Goal: Task Accomplishment & Management: Manage account settings

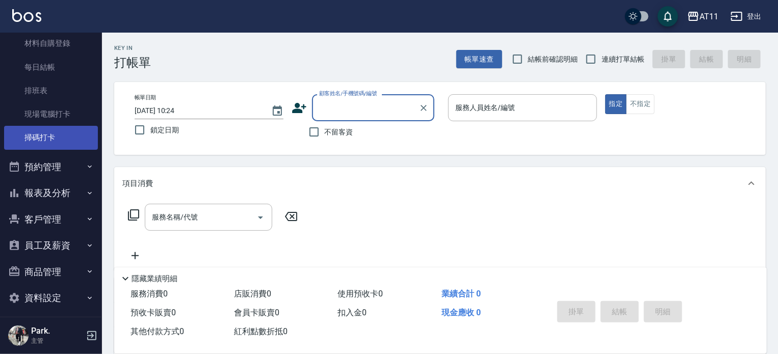
scroll to position [112, 0]
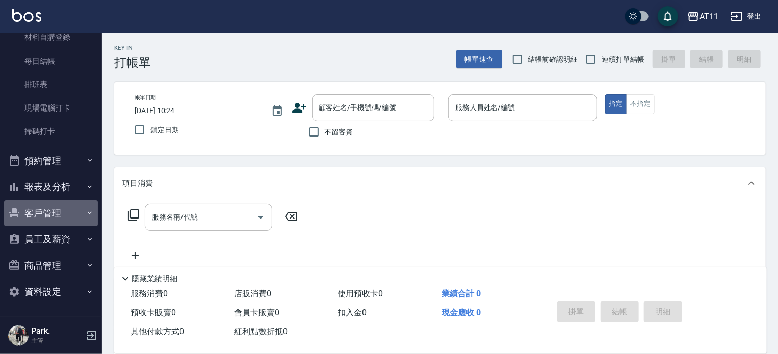
click at [51, 211] on button "客戶管理" at bounding box center [51, 213] width 94 height 27
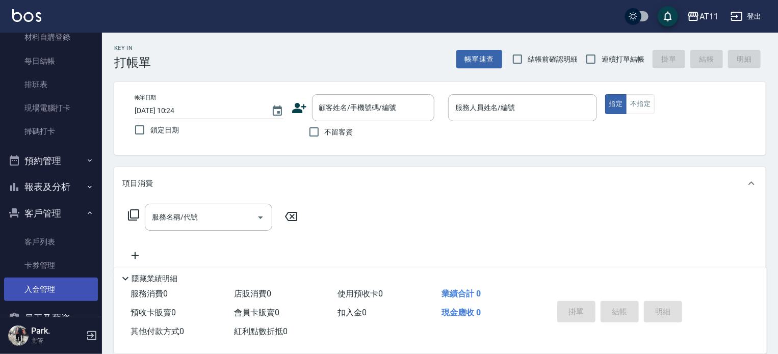
click at [43, 285] on link "入金管理" at bounding box center [51, 289] width 94 height 23
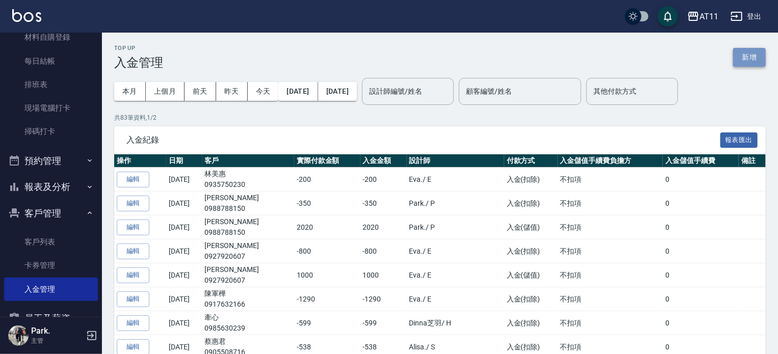
click at [757, 60] on button "新增" at bounding box center [749, 57] width 33 height 19
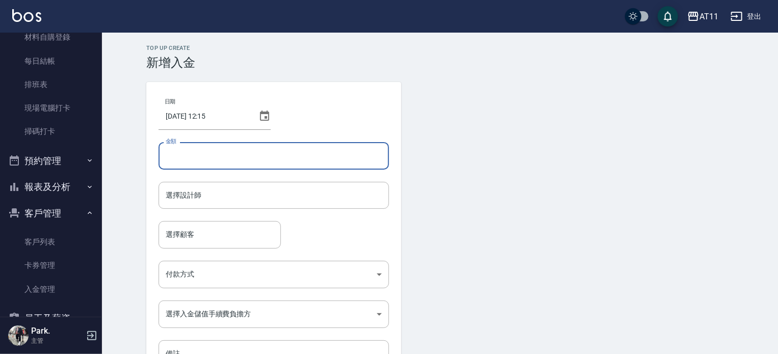
click at [228, 150] on input "金額" at bounding box center [274, 156] width 231 height 28
type input "-200"
click at [191, 202] on input "選擇設計師" at bounding box center [273, 196] width 221 height 18
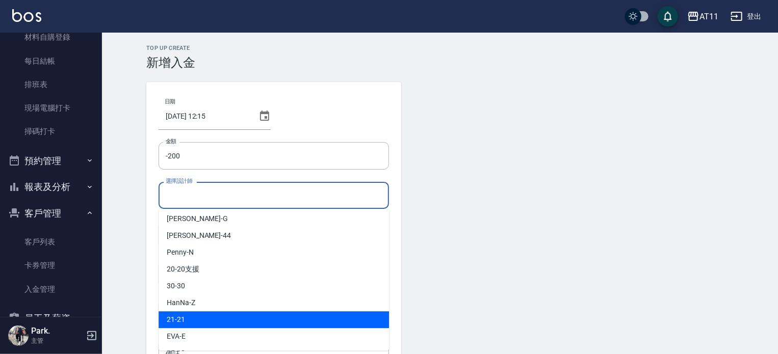
scroll to position [51, 0]
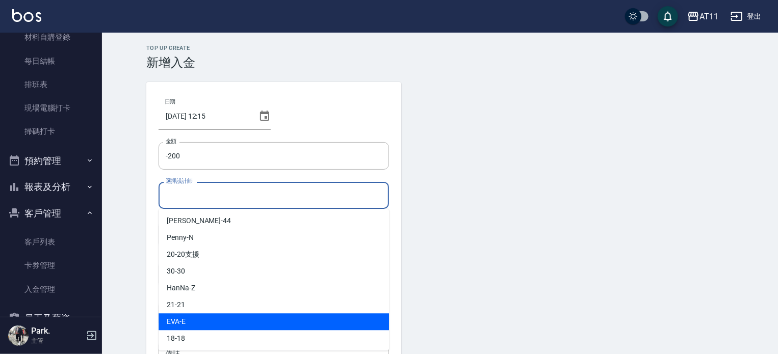
click at [198, 315] on div "[PERSON_NAME] -E" at bounding box center [274, 322] width 231 height 17
type input "EVA-E"
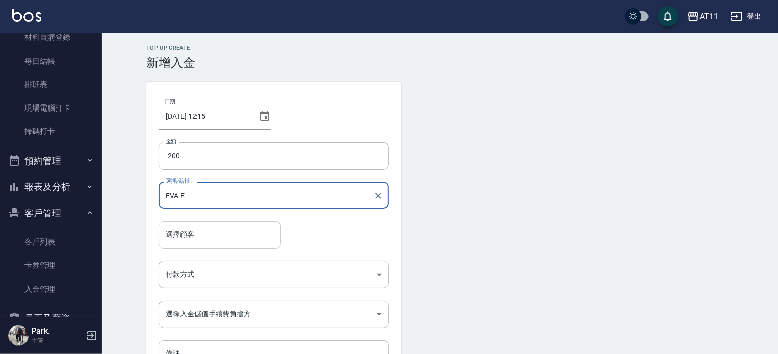
click at [210, 231] on input "選擇顧客" at bounding box center [219, 235] width 113 height 18
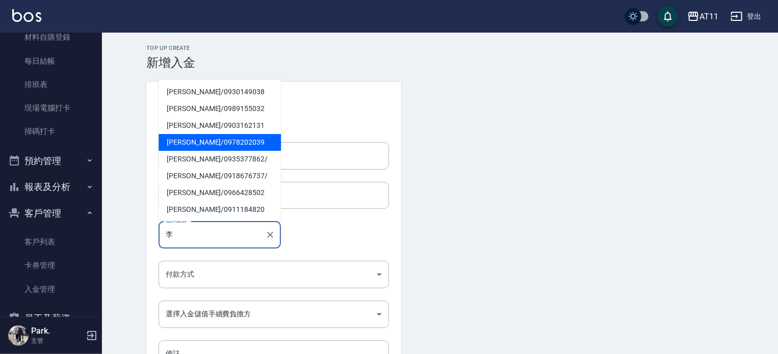
click at [191, 142] on span "[PERSON_NAME]/ 0978202039" at bounding box center [220, 142] width 122 height 17
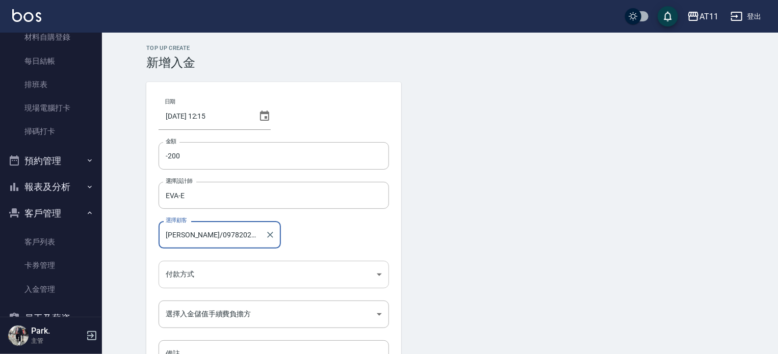
type input "[PERSON_NAME]/0978202039"
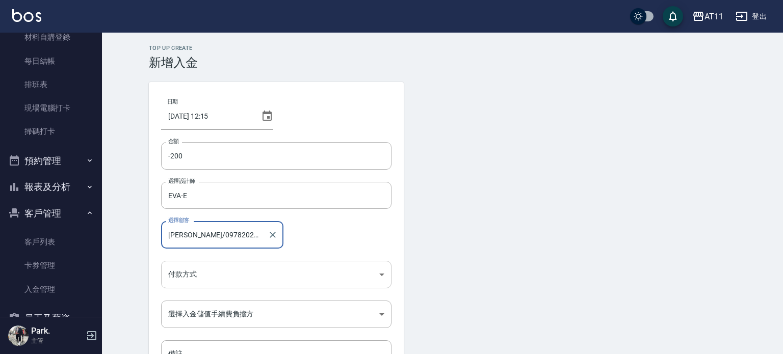
click at [191, 276] on body "AT11 登出 櫃檯作業 打帳單 帳單列表 現金收支登錄 材料自購登錄 每日結帳 排班表 現場電腦打卡 掃碼打卡 預約管理 預約管理 單日預約紀錄 單週預約紀…" at bounding box center [391, 211] width 783 height 423
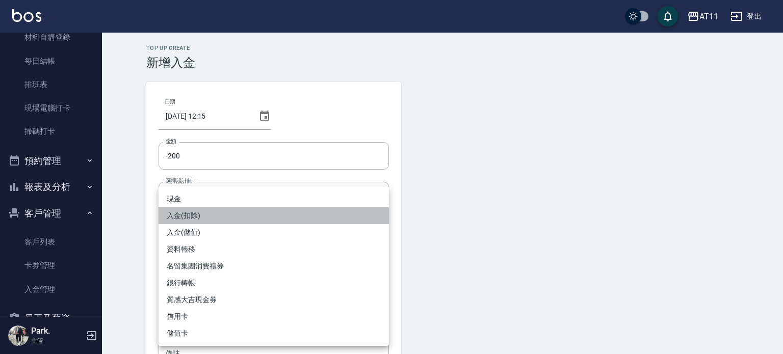
click at [190, 215] on li "入金(扣除)" at bounding box center [274, 216] width 231 height 17
type input "入金(扣除)"
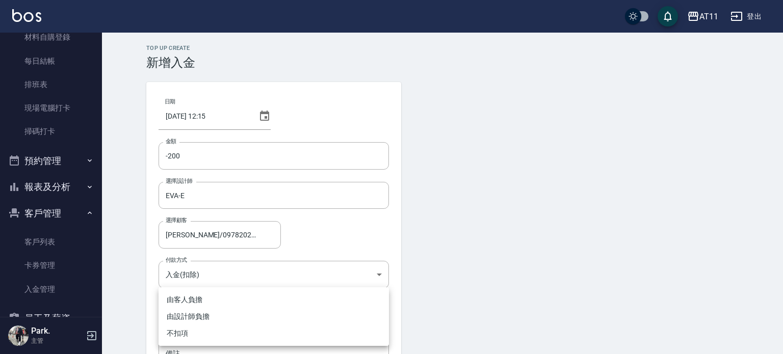
click at [194, 316] on body "AT11 登出 櫃檯作業 打帳單 帳單列表 現金收支登錄 材料自購登錄 每日結帳 排班表 現場電腦打卡 掃碼打卡 預約管理 預約管理 單日預約紀錄 單週預約紀…" at bounding box center [391, 211] width 783 height 423
click at [194, 332] on li "不扣項" at bounding box center [274, 333] width 231 height 17
type input "WITHOUTHANDLINGFEE"
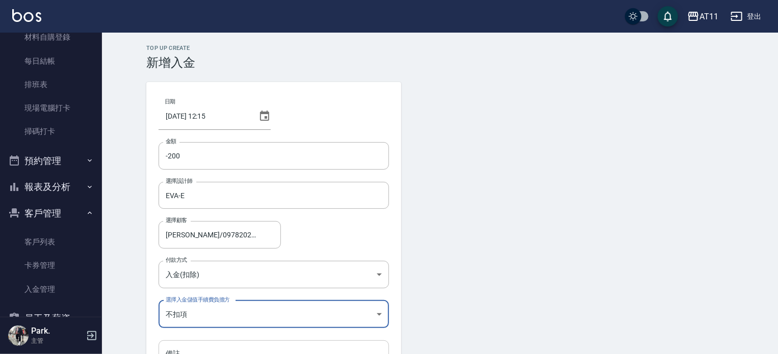
scroll to position [69, 0]
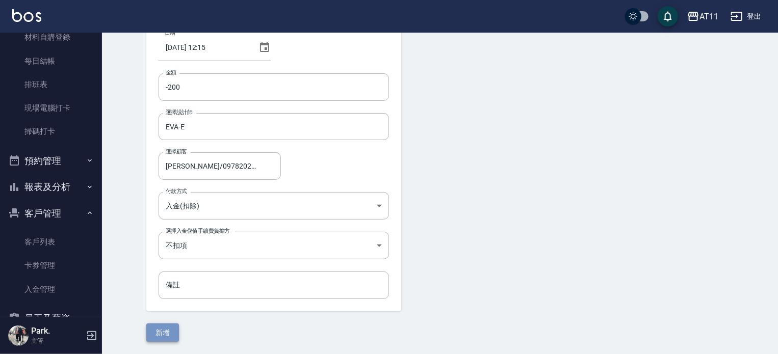
click at [163, 328] on button "新增" at bounding box center [162, 333] width 33 height 19
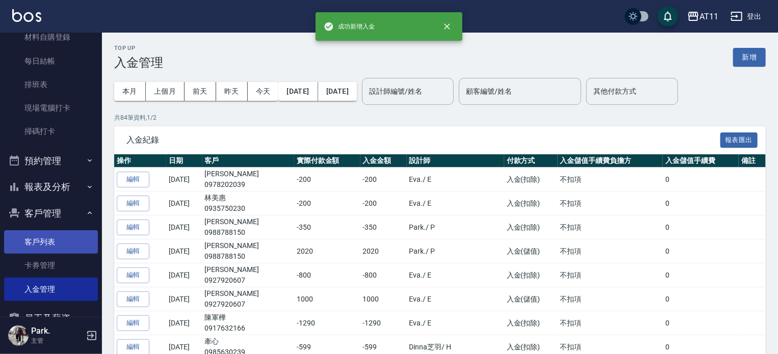
click at [48, 241] on link "客戶列表" at bounding box center [51, 242] width 94 height 23
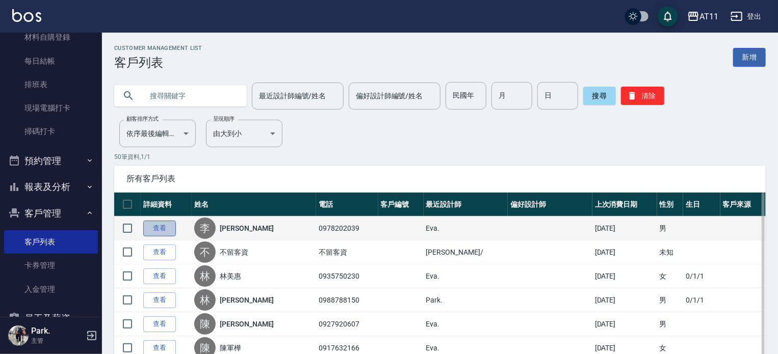
click at [154, 232] on link "查看" at bounding box center [159, 229] width 33 height 16
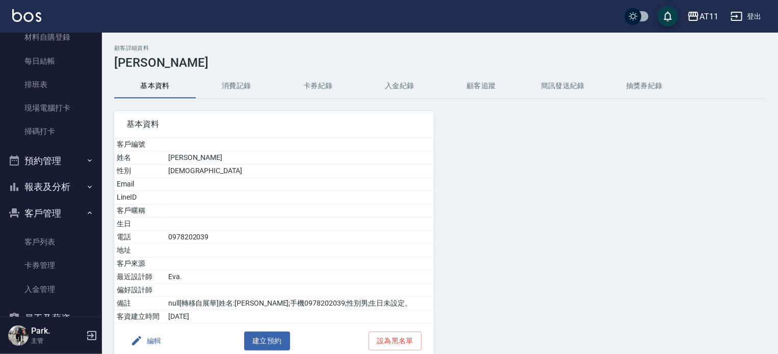
click at [385, 87] on button "入金紀錄" at bounding box center [400, 86] width 82 height 24
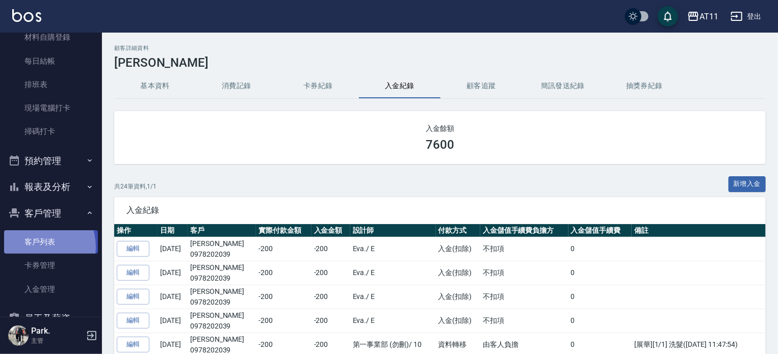
click at [35, 247] on link "客戶列表" at bounding box center [51, 242] width 94 height 23
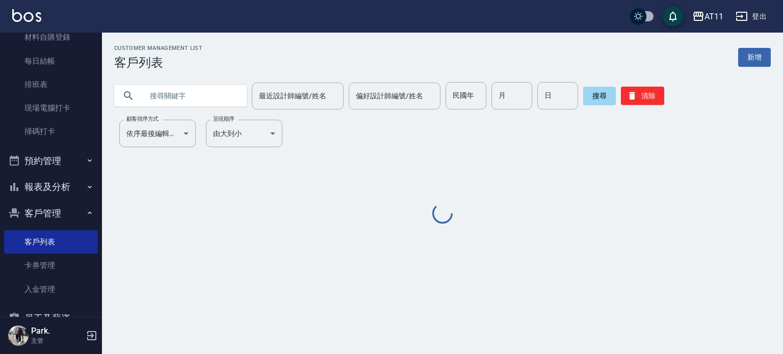
click at [38, 214] on button "客戶管理" at bounding box center [51, 213] width 94 height 27
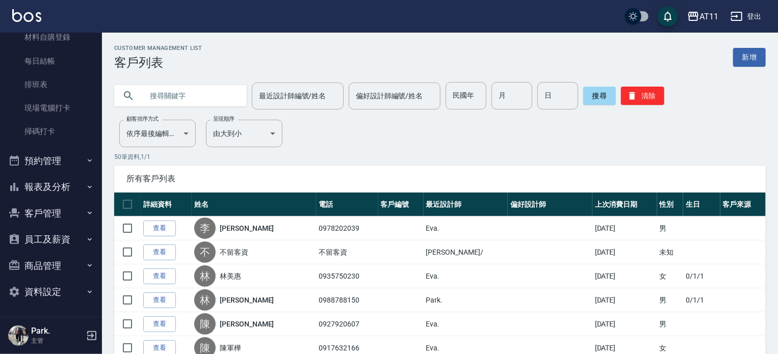
click at [161, 96] on input "text" at bounding box center [191, 96] width 96 height 28
type input "0988302800"
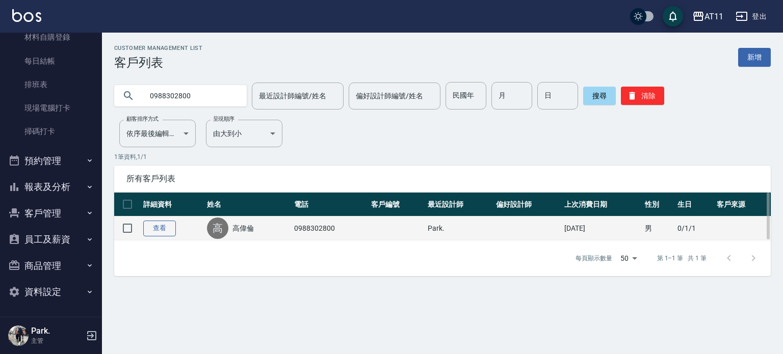
click at [158, 230] on link "查看" at bounding box center [159, 229] width 33 height 16
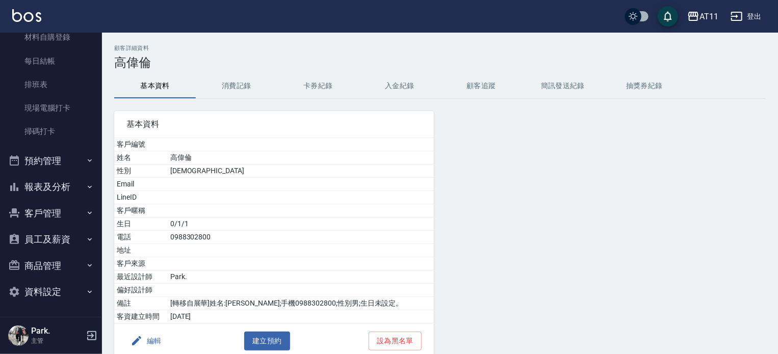
click at [386, 87] on button "入金紀錄" at bounding box center [400, 86] width 82 height 24
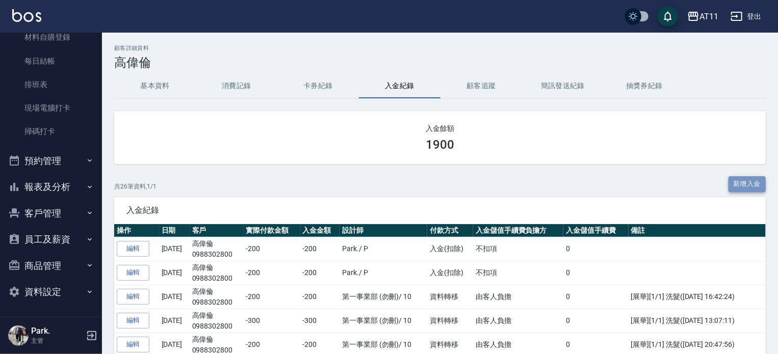
click at [741, 187] on button "新增入金" at bounding box center [748, 184] width 38 height 16
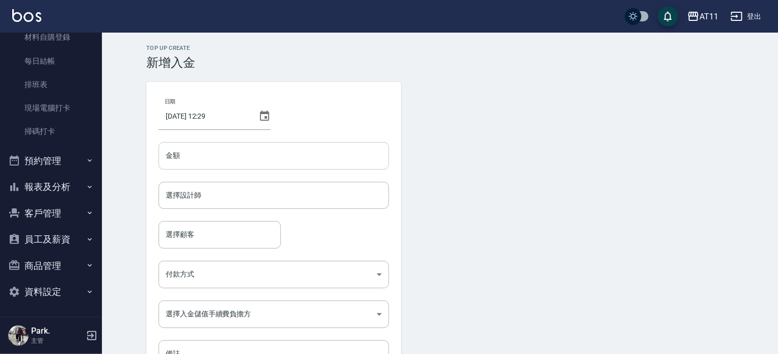
click at [226, 148] on input "金額" at bounding box center [274, 156] width 231 height 28
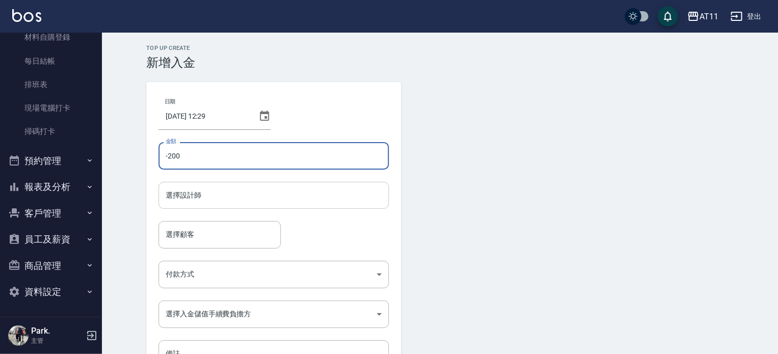
type input "-200"
click at [239, 196] on input "選擇設計師" at bounding box center [273, 196] width 221 height 18
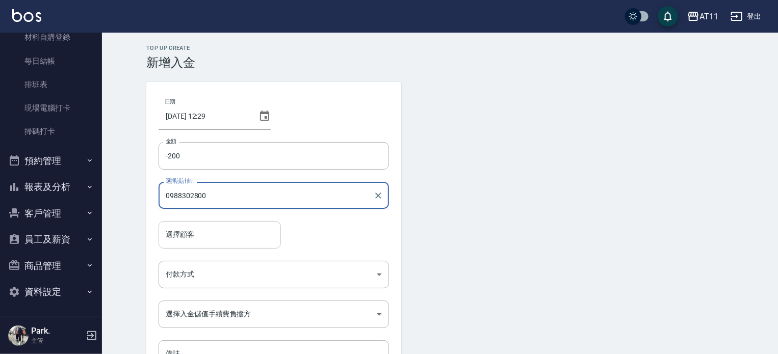
type input "0988302800"
click at [234, 231] on input "選擇顧客" at bounding box center [219, 235] width 113 height 18
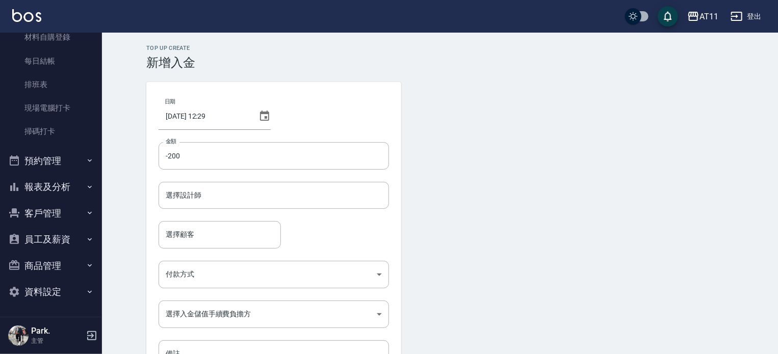
click at [508, 196] on form "日期 [DATE] 12:29 金額 -200 金額 選擇設計師 選擇設計師 選擇顧客 選擇顧客 付款方式 ​ 付款方式 選擇入金儲值手續費負擔方 ​ 選擇入…" at bounding box center [440, 246] width 588 height 329
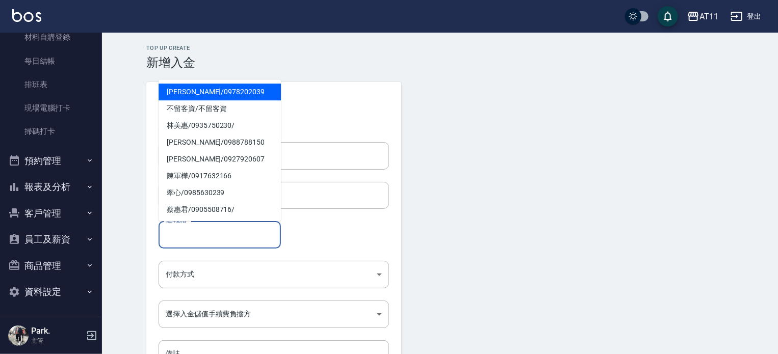
click at [186, 233] on input "選擇顧客" at bounding box center [219, 235] width 113 height 18
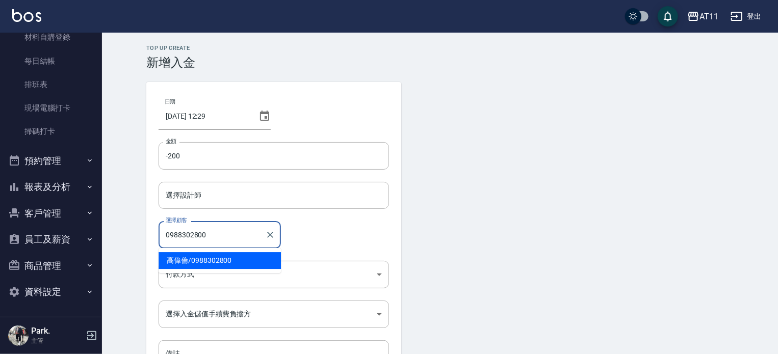
click at [202, 259] on span "[PERSON_NAME]/ 0988302800" at bounding box center [220, 260] width 122 height 17
type input "[PERSON_NAME]/0988302800"
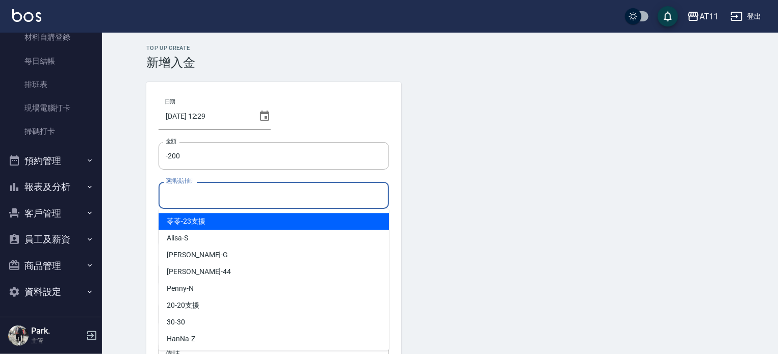
click at [192, 196] on input "選擇設計師" at bounding box center [273, 196] width 221 height 18
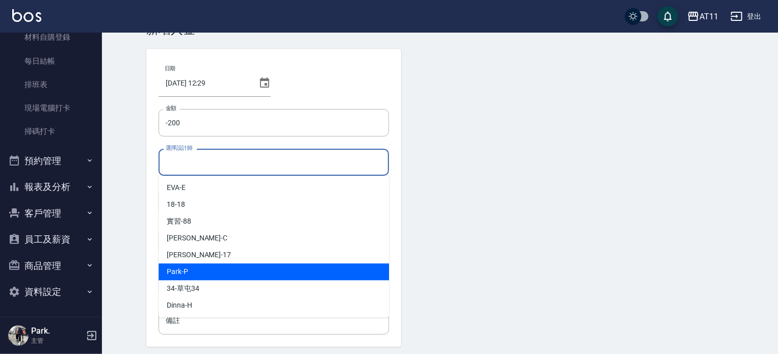
scroll to position [51, 0]
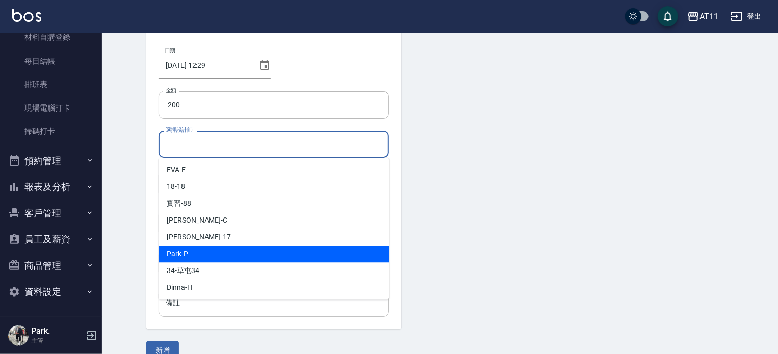
click at [221, 254] on div "[PERSON_NAME] -P" at bounding box center [274, 254] width 231 height 17
type input "Park-P"
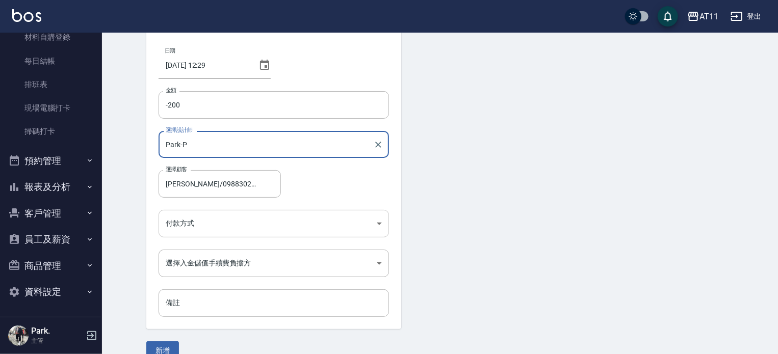
click at [198, 215] on body "AT11 登出 櫃檯作業 打帳單 帳單列表 現金收支登錄 材料自購登錄 每日結帳 排班表 現場電腦打卡 掃碼打卡 預約管理 預約管理 單日預約紀錄 單週預約紀…" at bounding box center [389, 160] width 778 height 423
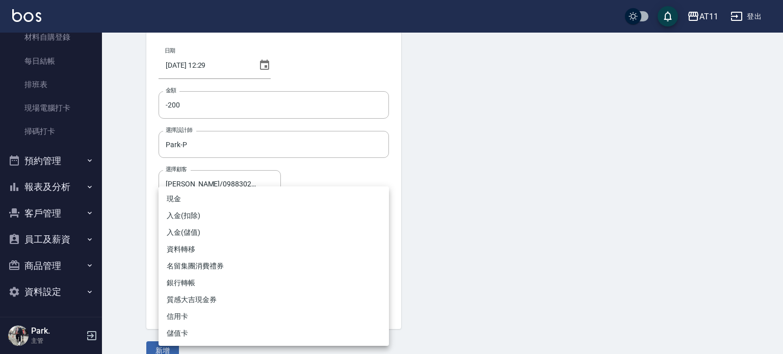
click at [198, 215] on li "入金(扣除)" at bounding box center [274, 216] width 231 height 17
type input "入金(扣除)"
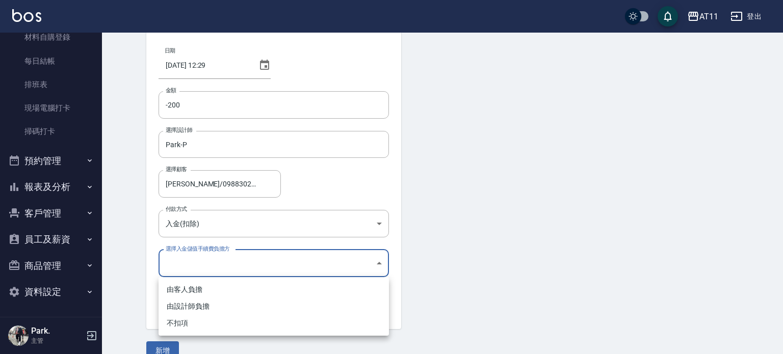
click at [201, 265] on body "AT11 登出 櫃檯作業 打帳單 帳單列表 現金收支登錄 材料自購登錄 每日結帳 排班表 現場電腦打卡 掃碼打卡 預約管理 預約管理 單日預約紀錄 單週預約紀…" at bounding box center [391, 160] width 783 height 423
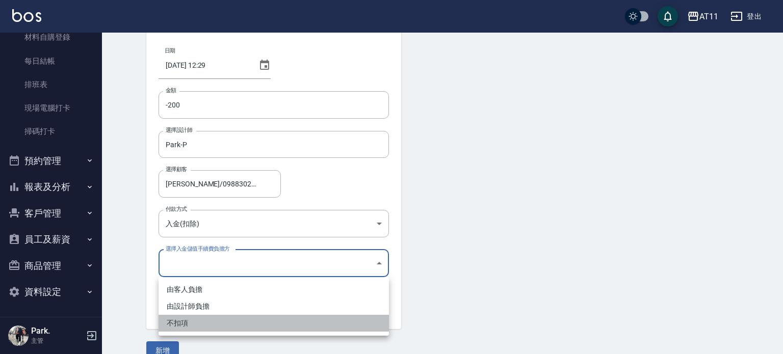
click at [198, 328] on li "不扣項" at bounding box center [274, 323] width 231 height 17
type input "WITHOUTHANDLINGFEE"
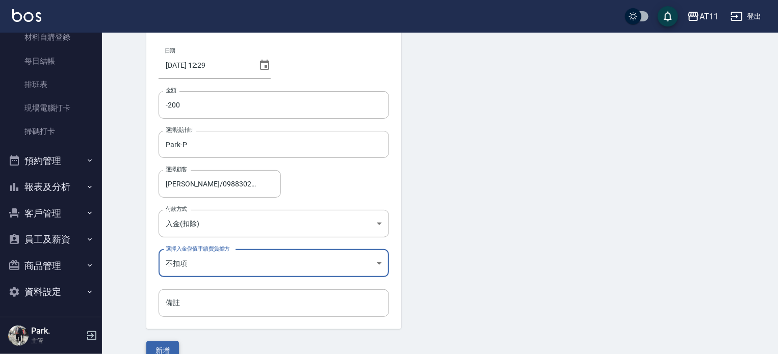
click at [167, 348] on button "新增" at bounding box center [162, 351] width 33 height 19
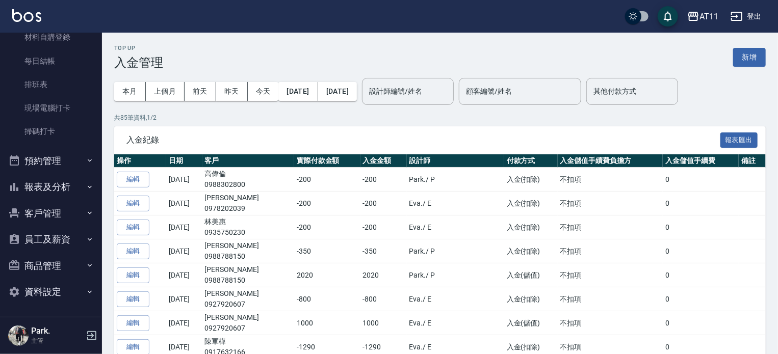
click at [48, 209] on button "客戶管理" at bounding box center [51, 213] width 94 height 27
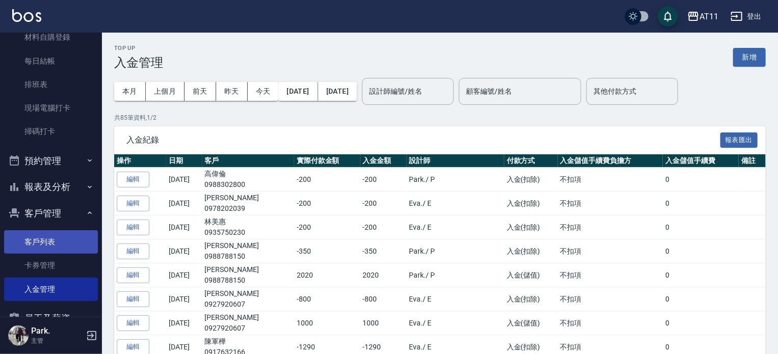
click at [53, 240] on link "客戶列表" at bounding box center [51, 242] width 94 height 23
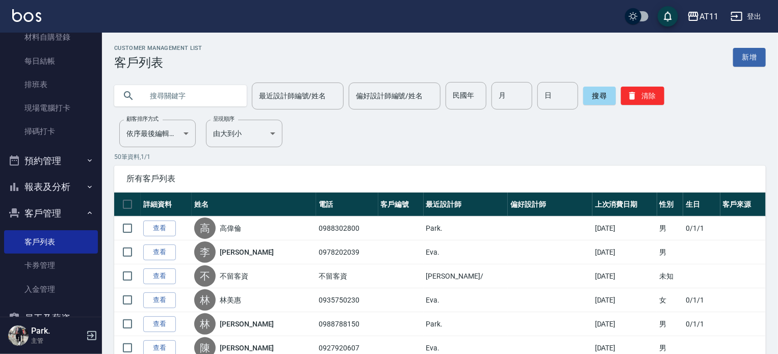
click at [185, 98] on input "text" at bounding box center [191, 96] width 96 height 28
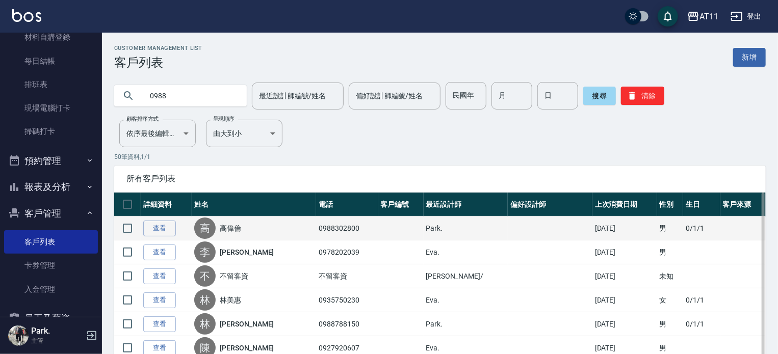
click at [217, 219] on div "高 [PERSON_NAME]" at bounding box center [253, 228] width 119 height 21
click at [216, 230] on div "高" at bounding box center [204, 228] width 21 height 21
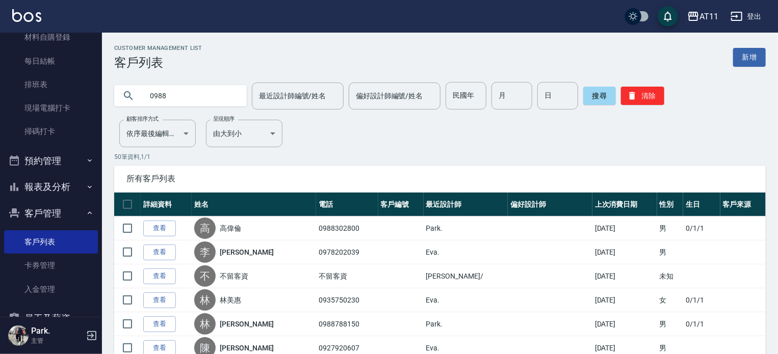
click at [208, 97] on input "0988" at bounding box center [191, 96] width 96 height 28
type input "0988302800"
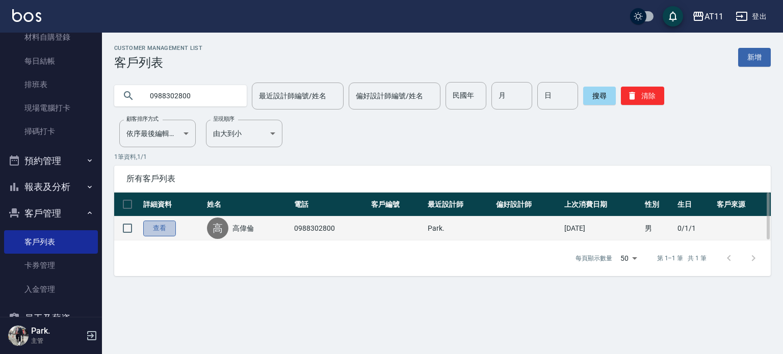
click at [149, 228] on link "查看" at bounding box center [159, 229] width 33 height 16
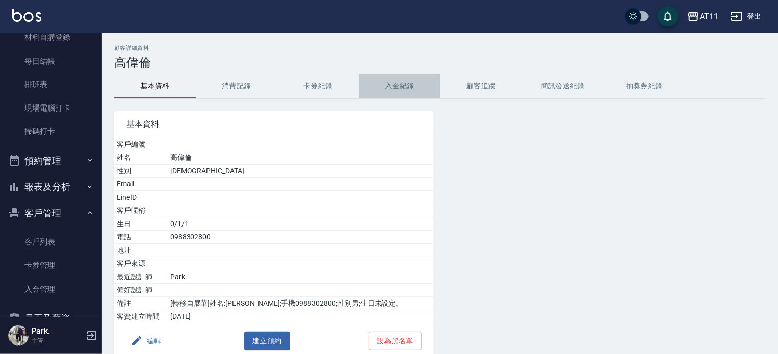
drag, startPoint x: 394, startPoint y: 85, endPoint x: 420, endPoint y: 106, distance: 33.5
click at [394, 85] on button "入金紀錄" at bounding box center [400, 86] width 82 height 24
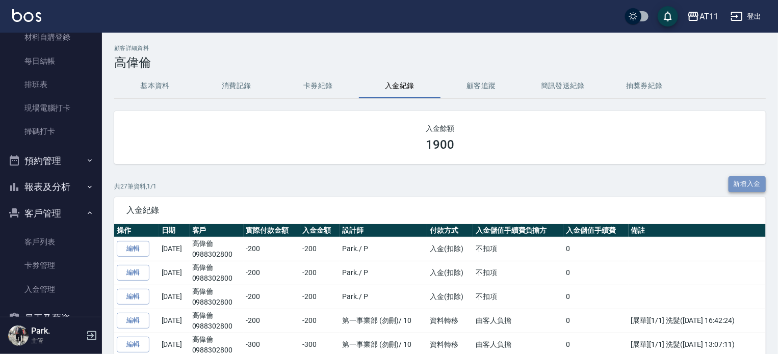
click at [739, 183] on button "新增入金" at bounding box center [748, 184] width 38 height 16
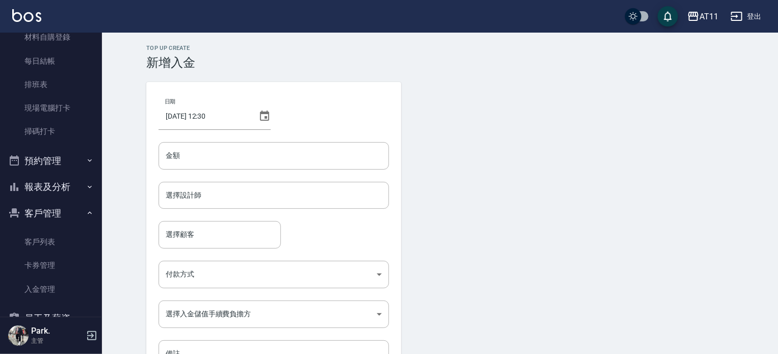
click at [556, 189] on form "日期 [DATE] 12:30 金額 金額 選擇設計師 選擇設計師 選擇顧客 選擇顧客 付款方式 ​ 付款方式 選擇入金儲值手續費負擔方 ​ 選擇入金儲值手續…" at bounding box center [440, 246] width 588 height 329
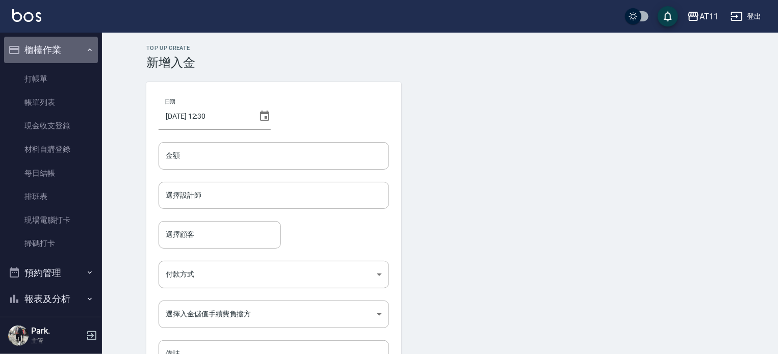
click at [55, 53] on button "櫃檯作業" at bounding box center [51, 50] width 94 height 27
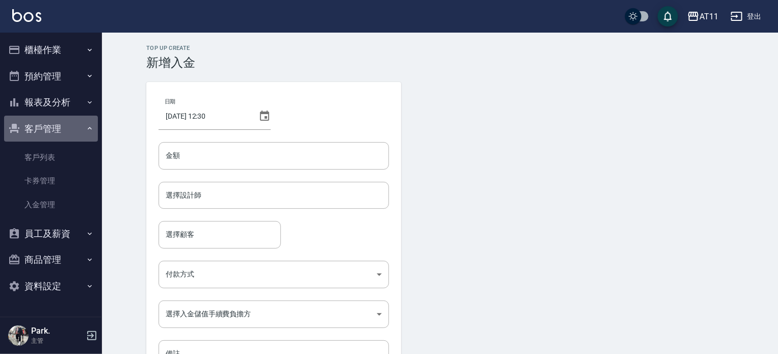
click at [65, 128] on button "客戶管理" at bounding box center [51, 129] width 94 height 27
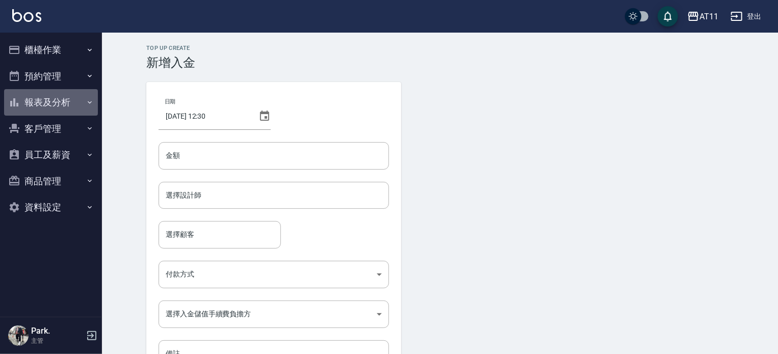
click at [69, 101] on button "報表及分析" at bounding box center [51, 102] width 94 height 27
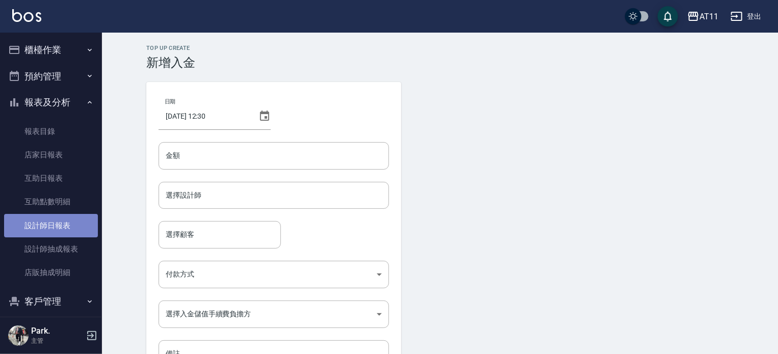
click at [66, 224] on link "設計師日報表" at bounding box center [51, 225] width 94 height 23
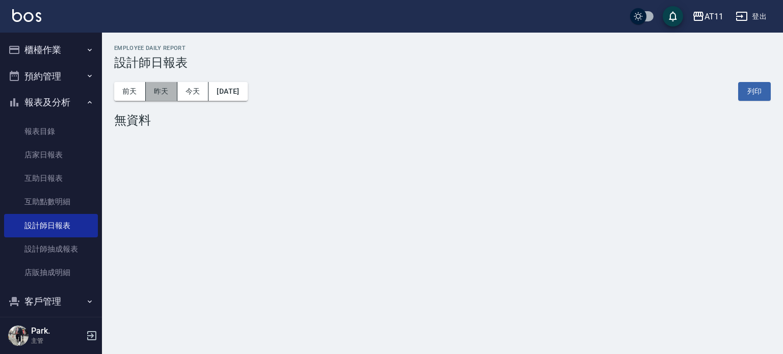
click at [171, 86] on button "昨天" at bounding box center [162, 91] width 32 height 19
